Goal: Information Seeking & Learning: Learn about a topic

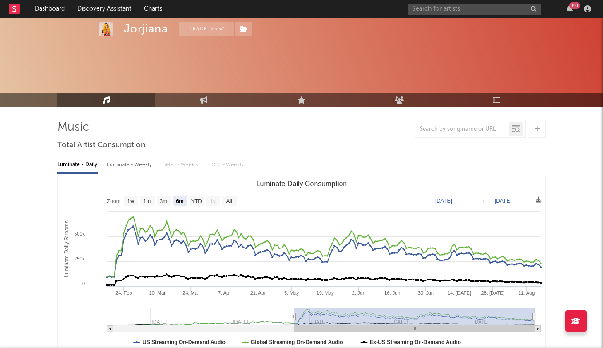
select select "6m"
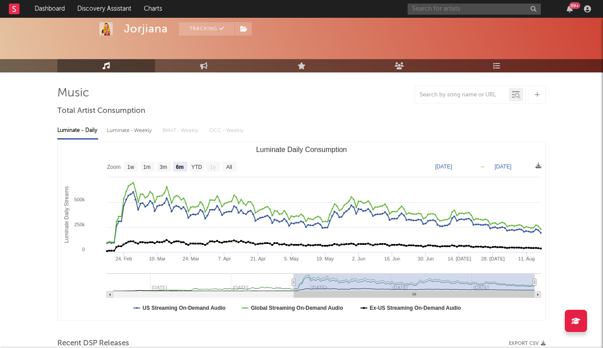
click at [449, 12] on input "text" at bounding box center [474, 9] width 133 height 11
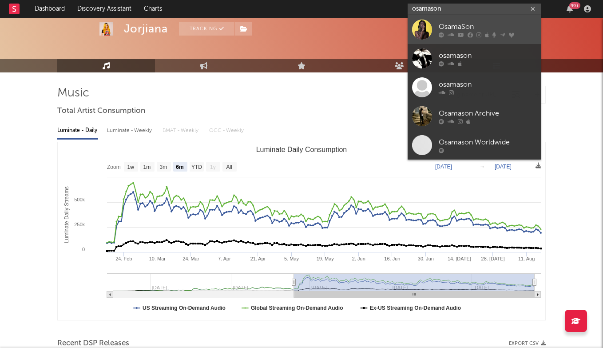
type input "osamason"
click at [465, 31] on div "OsamaSon" at bounding box center [488, 26] width 98 height 11
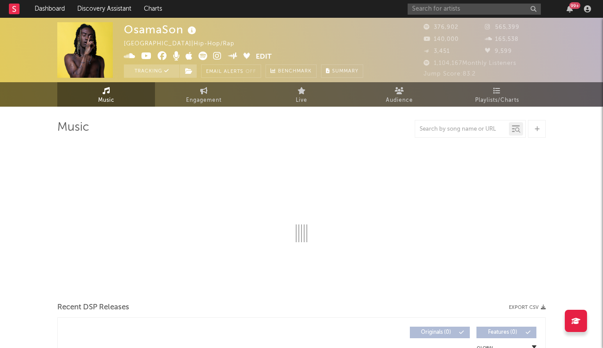
select select "6m"
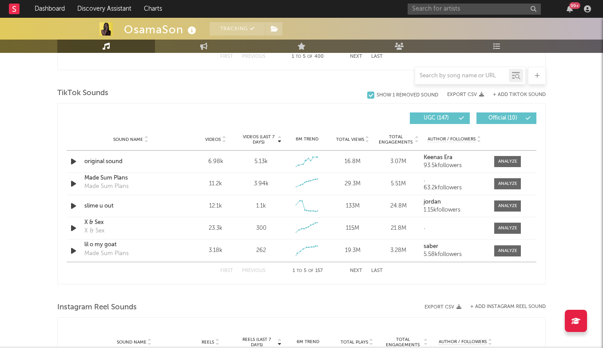
scroll to position [589, 0]
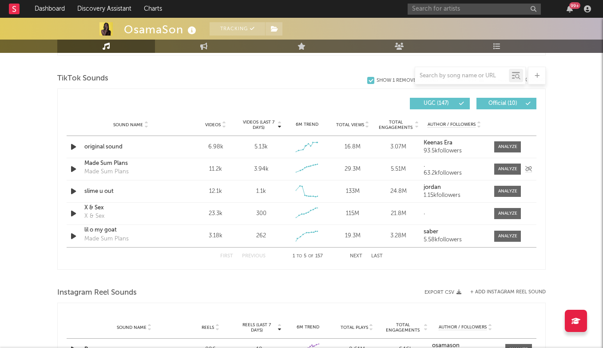
click at [109, 166] on div "Made Sum Plans" at bounding box center [130, 163] width 93 height 9
